Goal: Transaction & Acquisition: Book appointment/travel/reservation

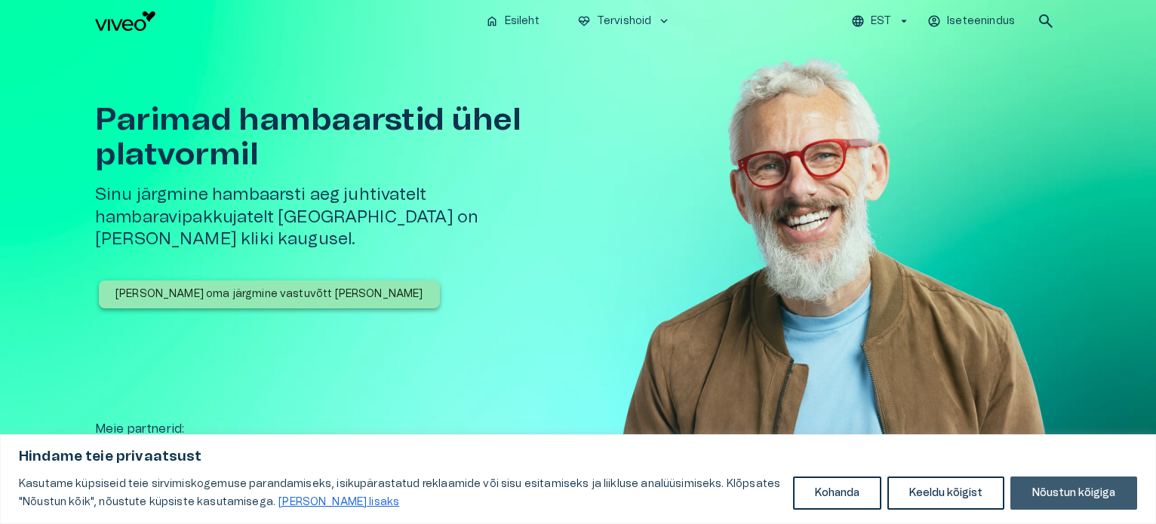
click at [1065, 496] on button "Nõustun kõigiga" at bounding box center [1073, 493] width 127 height 33
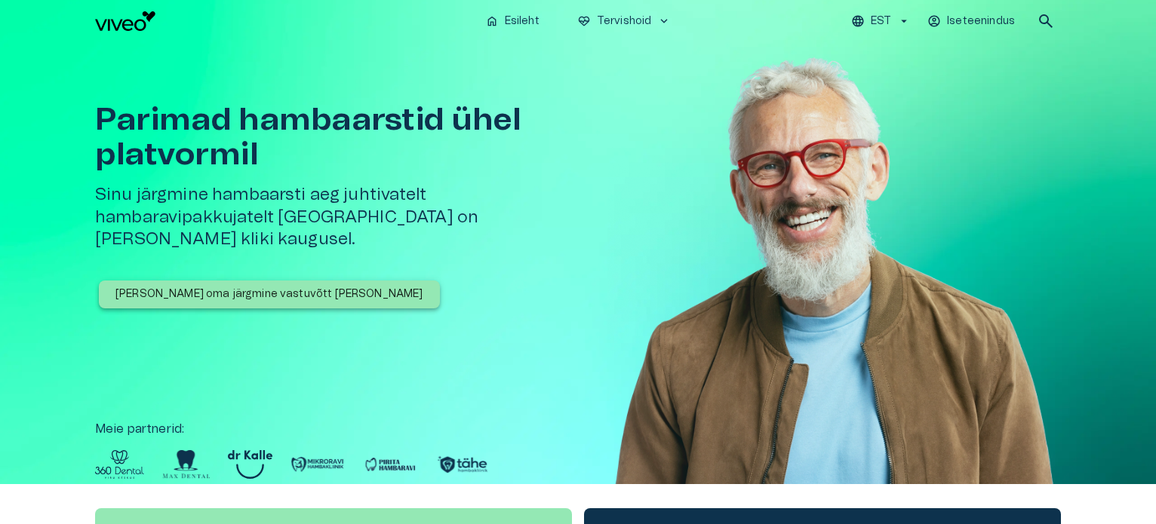
click at [228, 287] on p "[PERSON_NAME] oma järgmine vastuvõtt [PERSON_NAME]" at bounding box center [269, 295] width 308 height 16
